Goal: Task Accomplishment & Management: Manage account settings

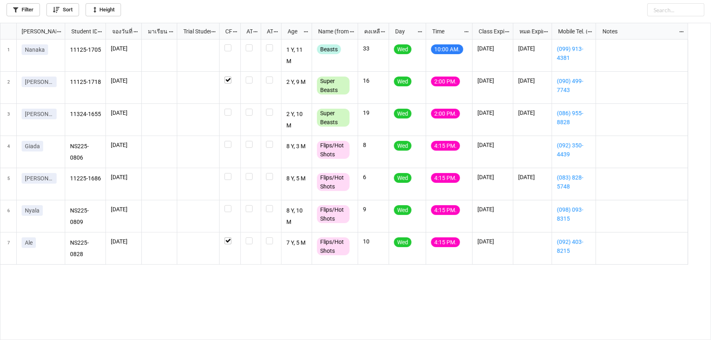
scroll to position [4, 4]
click at [227, 44] on label "grid" at bounding box center [230, 44] width 11 height 0
click at [226, 109] on label "grid" at bounding box center [230, 109] width 11 height 0
checkbox input "false"
checkbox input "true"
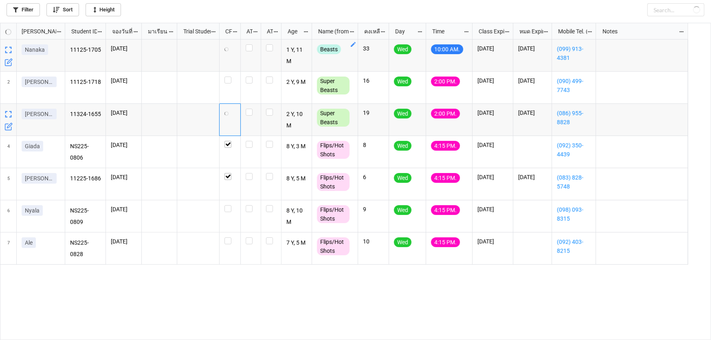
checkbox input "true"
checkbox input "false"
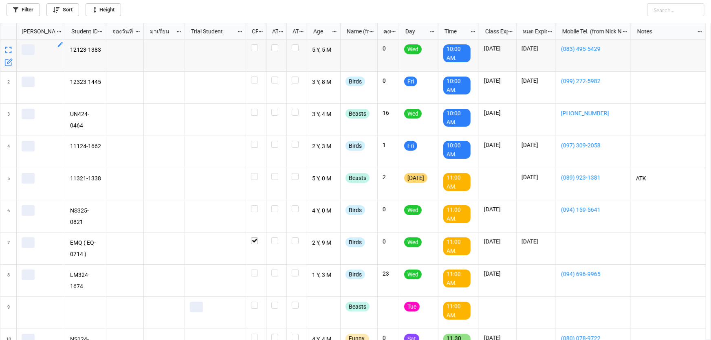
scroll to position [313, 706]
click at [12, 10] on link "Filter" at bounding box center [23, 9] width 33 height 13
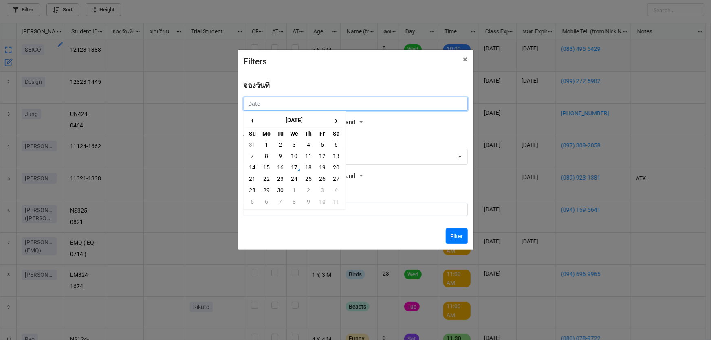
click at [291, 101] on input "text" at bounding box center [356, 104] width 224 height 14
click at [341, 170] on td "20" at bounding box center [336, 167] width 14 height 11
type input "20/9/2025"
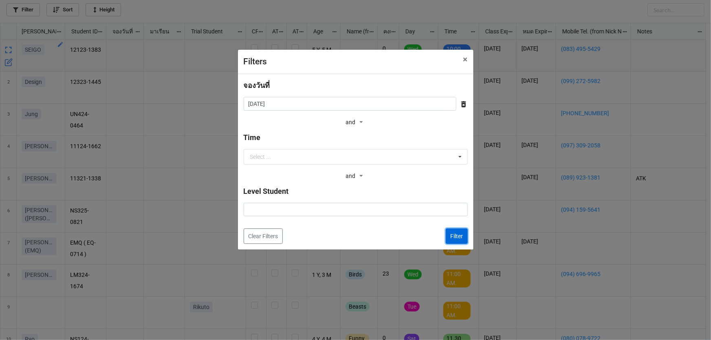
click at [454, 236] on button "Filter" at bounding box center [457, 236] width 22 height 15
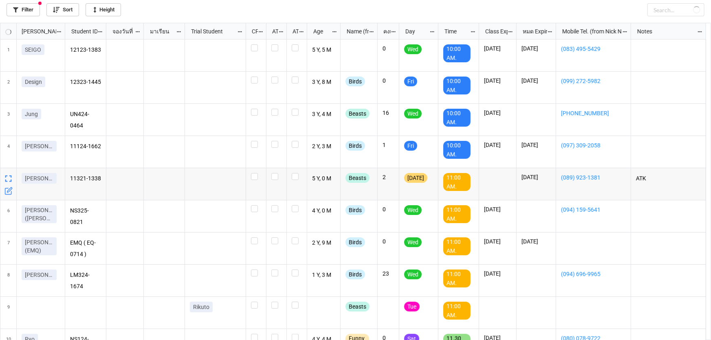
checkbox input "false"
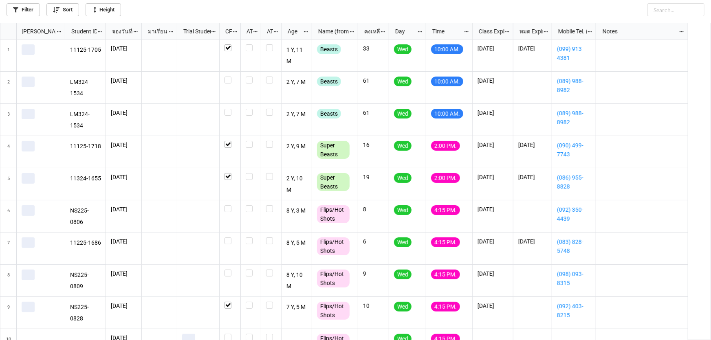
scroll to position [20, 0]
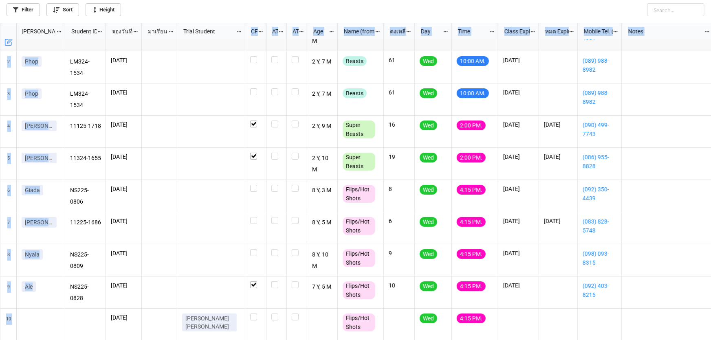
drag, startPoint x: 219, startPoint y: 31, endPoint x: 245, endPoint y: 40, distance: 27.2
click at [245, 40] on div "Nick Name Student ID (from Nick Name) จองวันที่ มาเรียน Trial Student CF ATT AT…" at bounding box center [355, 181] width 711 height 317
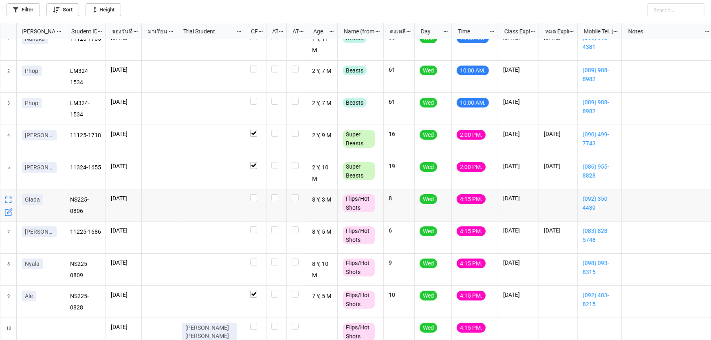
scroll to position [0, 0]
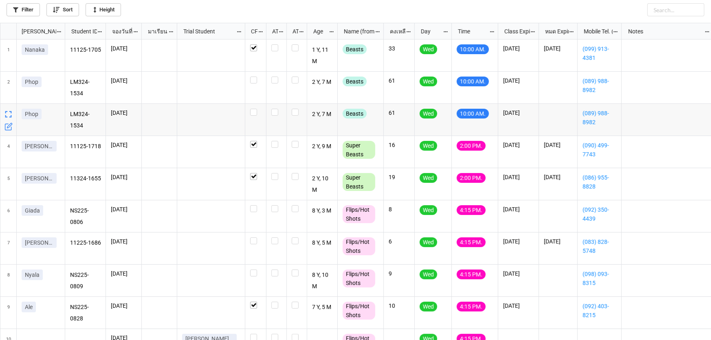
click at [7, 128] on icon "grid" at bounding box center [9, 125] width 5 height 5
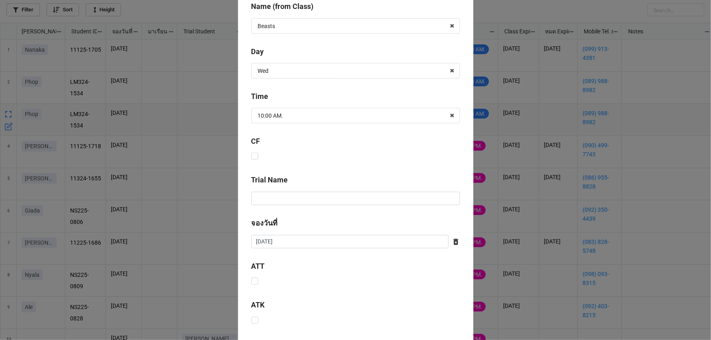
scroll to position [330, 0]
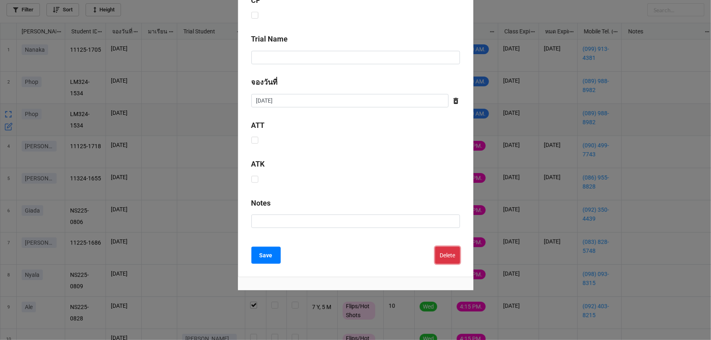
click at [445, 251] on button "Delete" at bounding box center [447, 255] width 25 height 17
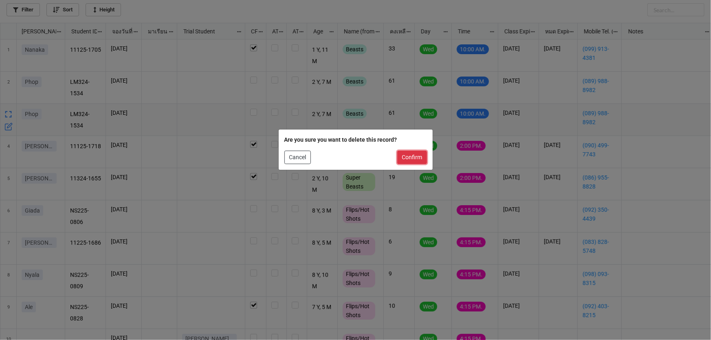
click at [407, 157] on button "Confirm" at bounding box center [412, 158] width 30 height 14
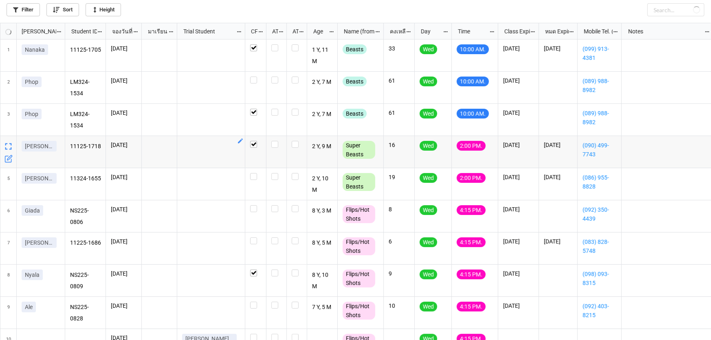
checkbox input "true"
checkbox input "false"
checkbox input "true"
checkbox input "false"
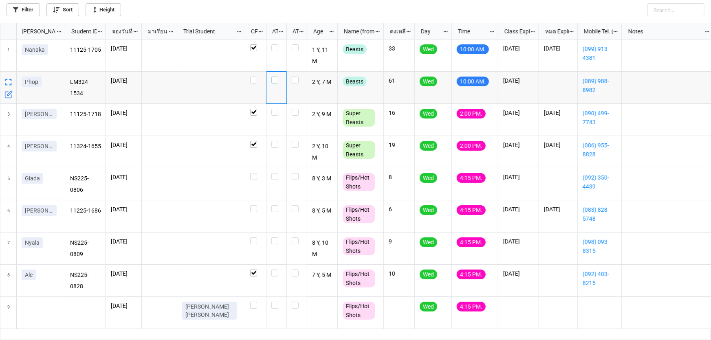
click at [278, 82] on div "grid" at bounding box center [276, 80] width 10 height 7
checkbox input "false"
checkbox input "true"
checkbox input "false"
checkbox input "true"
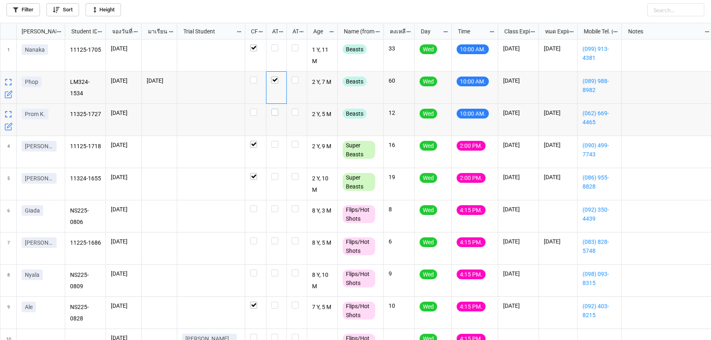
click at [279, 113] on div "grid" at bounding box center [276, 112] width 10 height 7
click at [274, 44] on label "grid" at bounding box center [276, 44] width 10 height 0
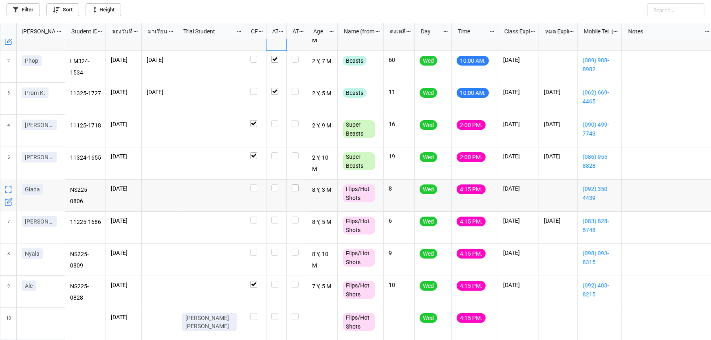
scroll to position [24, 0]
checkbox input "false"
checkbox input "true"
checkbox input "false"
checkbox input "true"
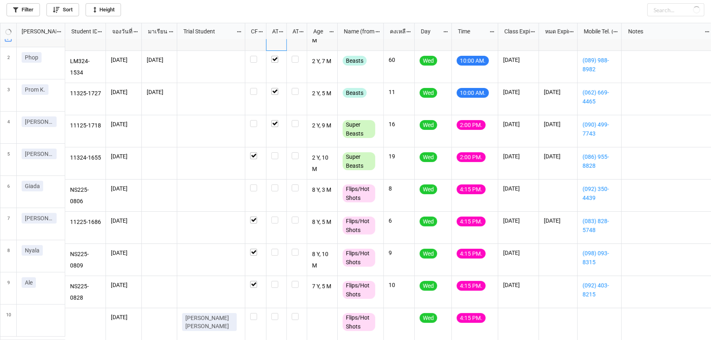
checkbox input "true"
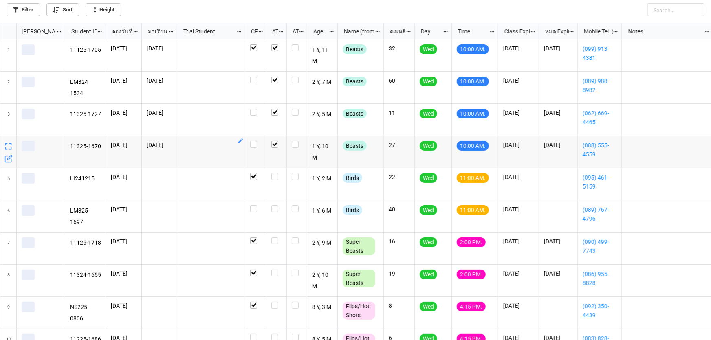
scroll to position [313, 706]
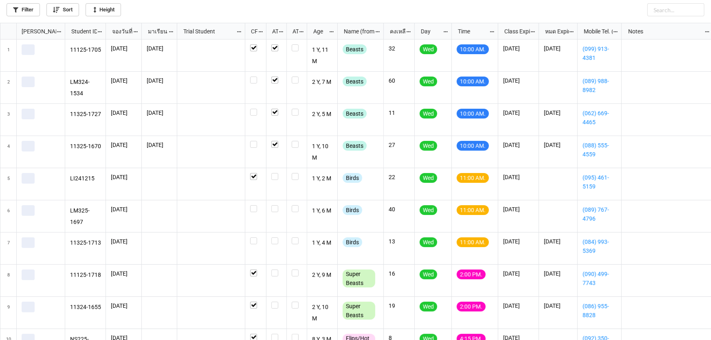
scroll to position [313, 706]
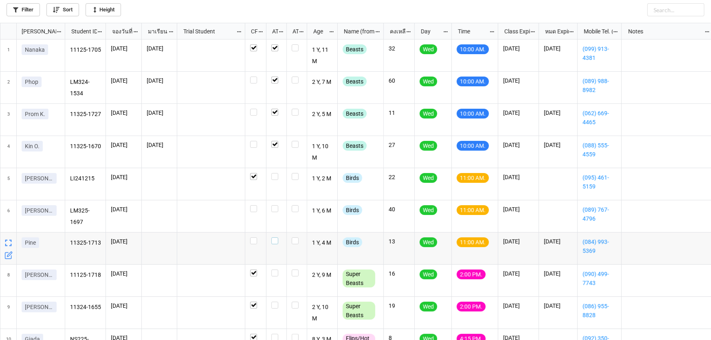
click at [275, 238] on label "grid" at bounding box center [276, 238] width 10 height 0
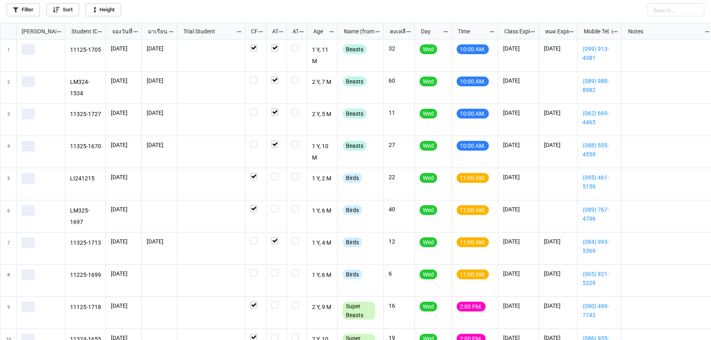
scroll to position [313, 706]
click at [275, 270] on label "grid" at bounding box center [276, 270] width 10 height 0
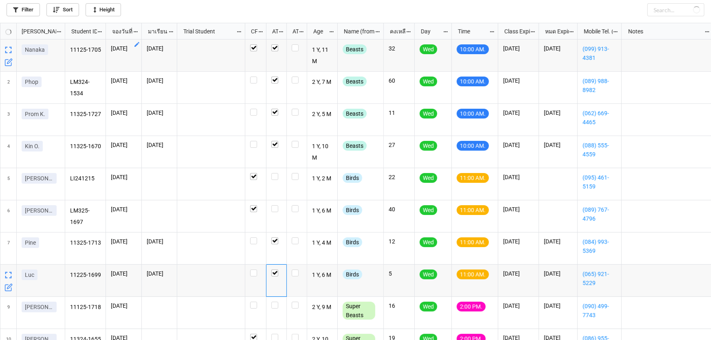
checkbox input "false"
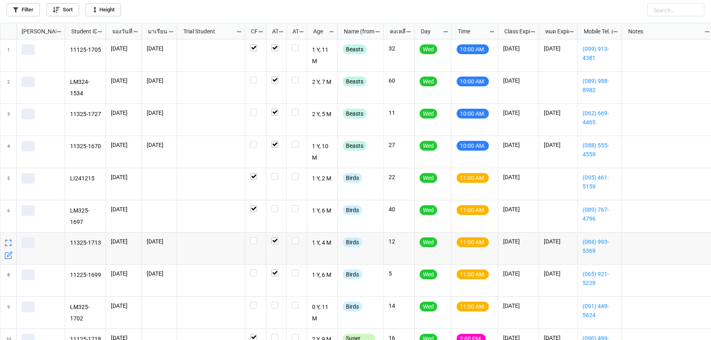
scroll to position [313, 706]
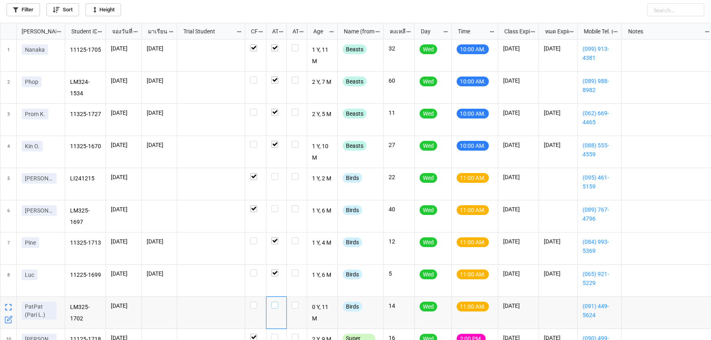
click at [275, 302] on label "grid" at bounding box center [276, 302] width 10 height 0
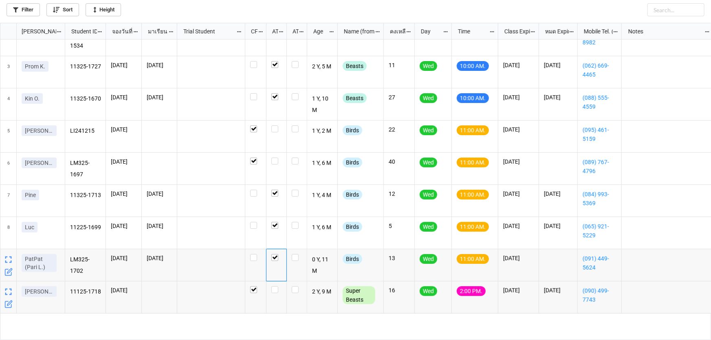
scroll to position [0, 0]
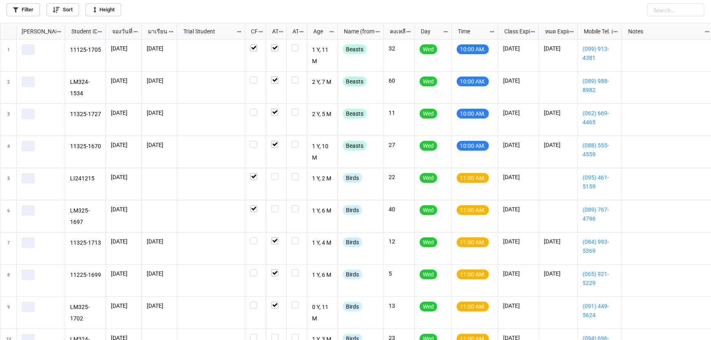
scroll to position [313, 706]
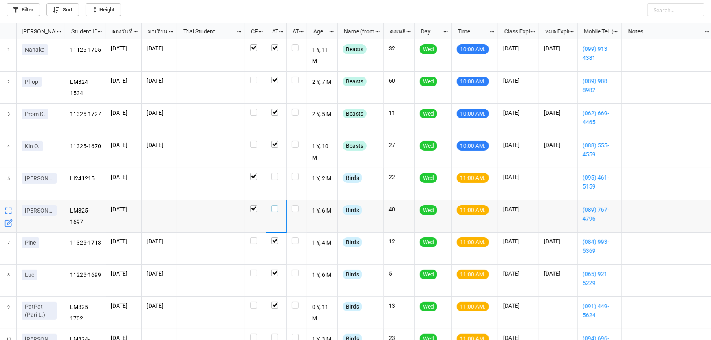
click at [274, 205] on label "grid" at bounding box center [276, 205] width 10 height 0
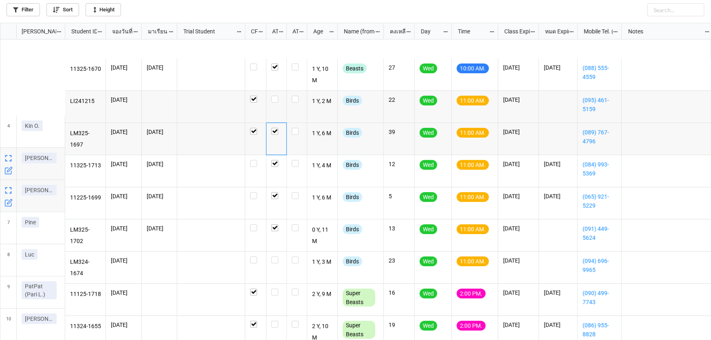
scroll to position [148, 0]
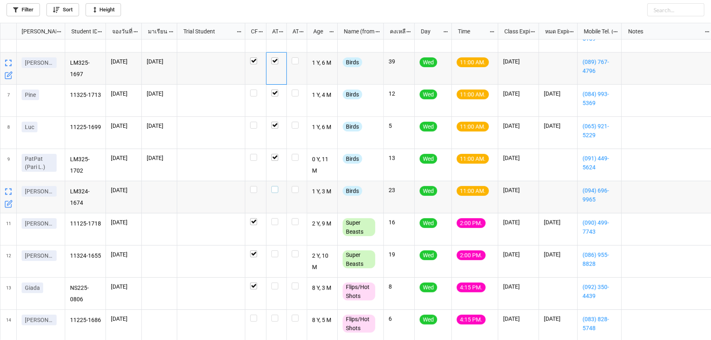
click at [276, 186] on label "grid" at bounding box center [276, 186] width 10 height 0
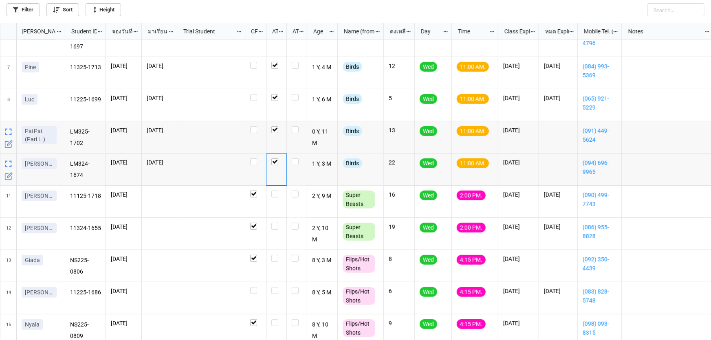
scroll to position [102, 0]
